Goal: Task Accomplishment & Management: Complete application form

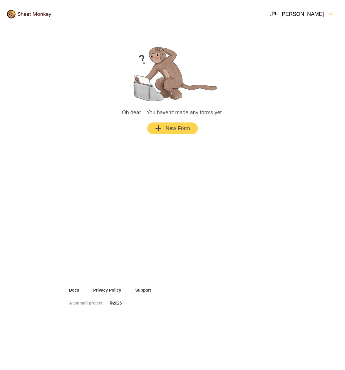
click at [169, 129] on div "New Form" at bounding box center [172, 128] width 35 height 7
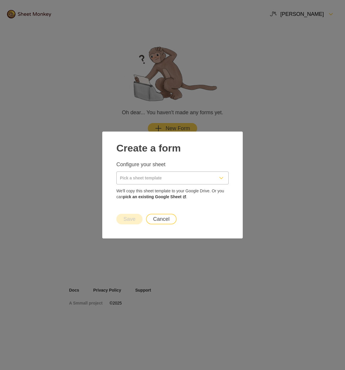
click at [144, 179] on input "Pick a sheet template" at bounding box center [166, 178] width 98 height 12
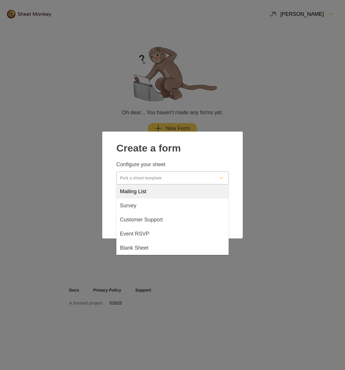
click at [121, 191] on span "Mailing List" at bounding box center [133, 191] width 26 height 7
type input "Mailing List"
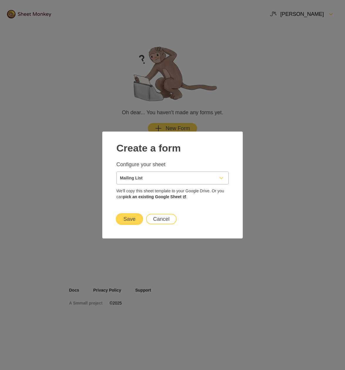
click at [128, 220] on button "Save" at bounding box center [129, 219] width 26 height 11
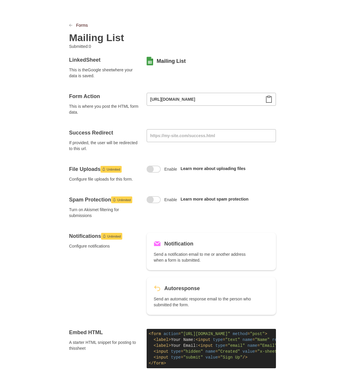
scroll to position [20, 0]
click at [154, 169] on span at bounding box center [154, 169] width 14 height 7
click at [154, 166] on input "Enable" at bounding box center [154, 166] width 0 height 0
click at [154, 200] on span at bounding box center [154, 199] width 14 height 7
click at [154, 196] on input "Enable" at bounding box center [154, 196] width 0 height 0
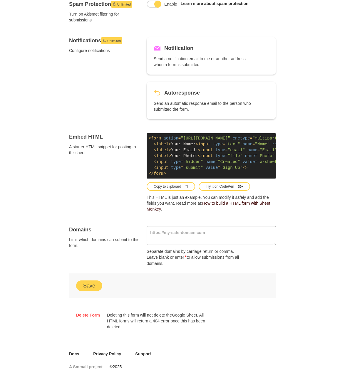
scroll to position [216, 0]
click at [164, 233] on textarea at bounding box center [211, 235] width 129 height 19
type textarea "[URL][DOMAIN_NAME]"
click at [84, 286] on button "Save" at bounding box center [89, 286] width 26 height 11
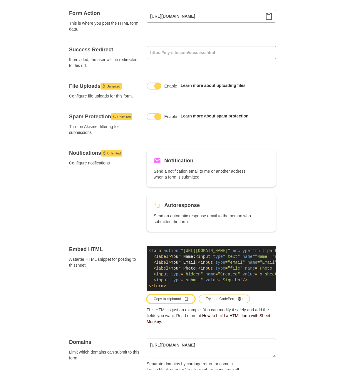
scroll to position [108, 0]
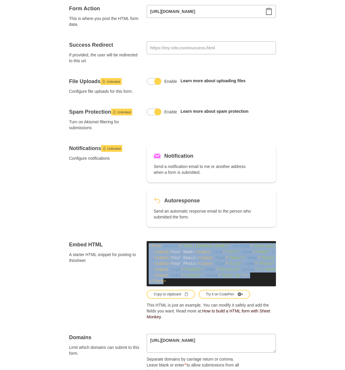
drag, startPoint x: 164, startPoint y: 282, endPoint x: 147, endPoint y: 254, distance: 32.8
click at [145, 247] on div "Embed HTML A starter HTML snippet for posting to this sheet < form action = "[U…" at bounding box center [172, 280] width 207 height 79
click at [173, 296] on div "Copy to clipboard" at bounding box center [171, 294] width 34 height 5
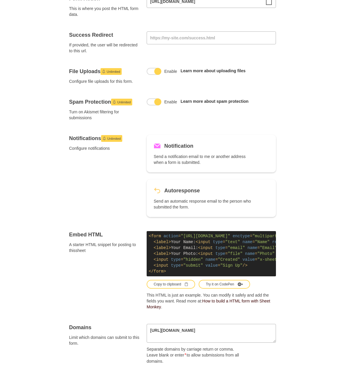
scroll to position [157, 0]
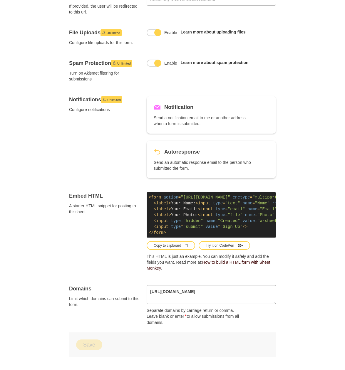
click at [175, 231] on code "< form action = "[URL][DOMAIN_NAME]" enctype = "multipart/form-data" method = "…" at bounding box center [211, 214] width 129 height 45
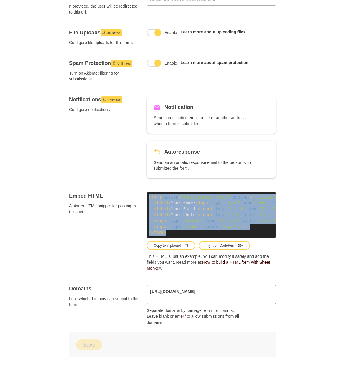
drag, startPoint x: 166, startPoint y: 232, endPoint x: 146, endPoint y: 201, distance: 36.8
click at [146, 201] on div "Embed HTML A starter HTML snippet for posting to this sheet < form action = "[U…" at bounding box center [172, 231] width 207 height 79
click at [163, 244] on div "Copy to clipboard" at bounding box center [171, 245] width 34 height 5
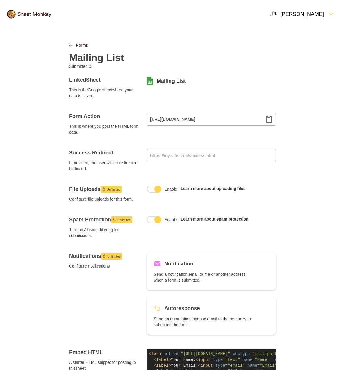
scroll to position [0, 0]
click at [70, 44] on icon "LinkPrevious" at bounding box center [71, 45] width 4 height 4
click at [78, 45] on link "Forms" at bounding box center [82, 45] width 12 height 6
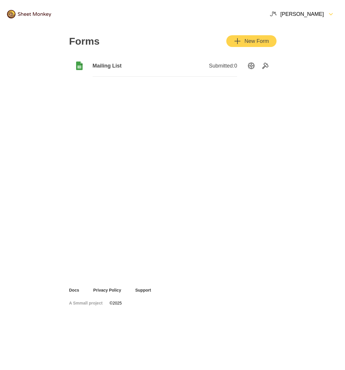
click at [251, 37] on button "New Form" at bounding box center [251, 41] width 49 height 11
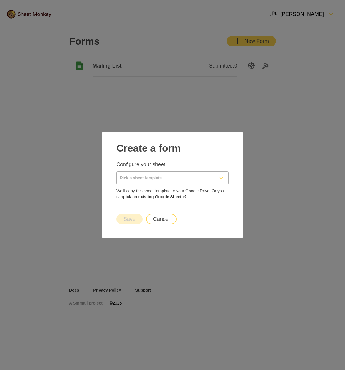
click at [221, 178] on icon "FormDown" at bounding box center [221, 178] width 4 height 2
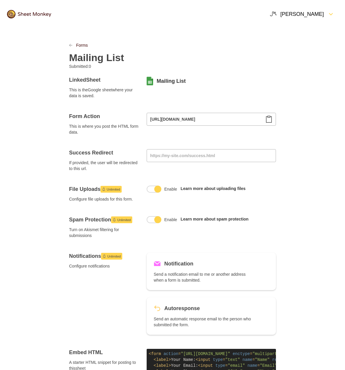
click at [154, 78] on div at bounding box center [155, 80] width 4 height 9
click at [151, 80] on icon at bounding box center [150, 81] width 6 height 9
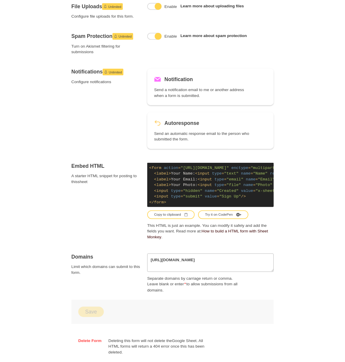
scroll to position [184, 0]
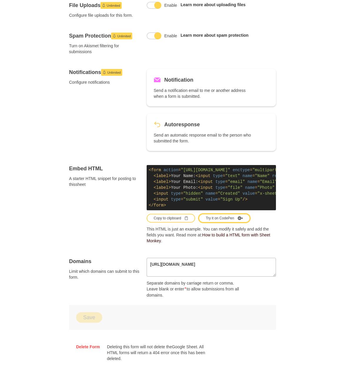
click at [217, 218] on div "Try it on CodePen" at bounding box center [224, 218] width 37 height 5
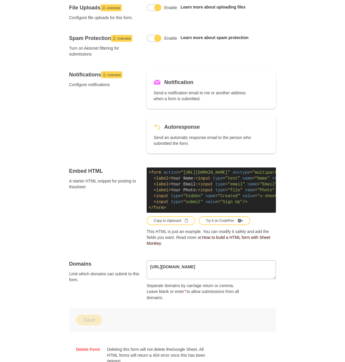
scroll to position [181, 0]
click at [218, 219] on div "Try it on CodePen" at bounding box center [224, 220] width 37 height 5
